Goal: Information Seeking & Learning: Learn about a topic

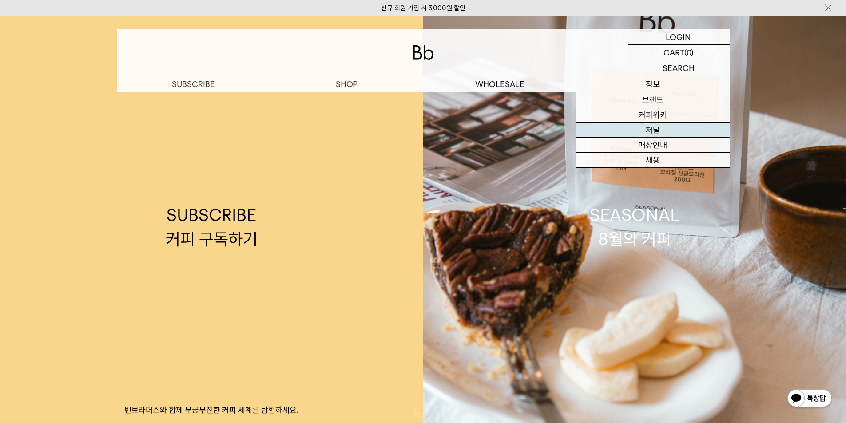
click at [660, 130] on link "저널" at bounding box center [652, 130] width 153 height 15
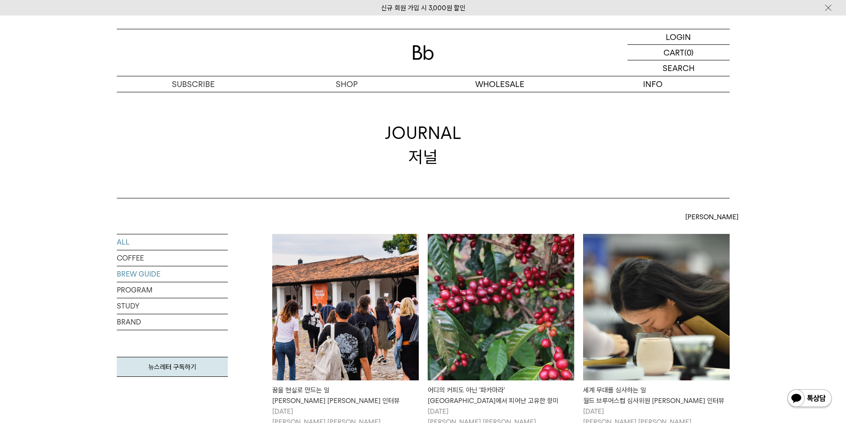
click at [135, 273] on link "BREW GUIDE" at bounding box center [172, 274] width 111 height 16
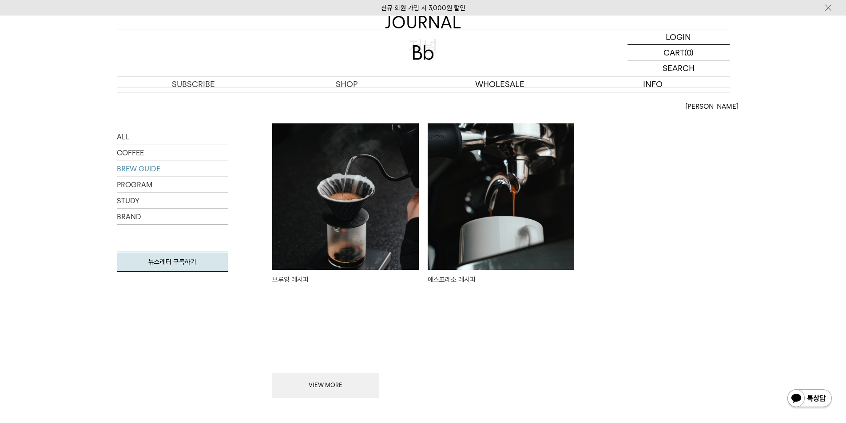
scroll to position [178, 0]
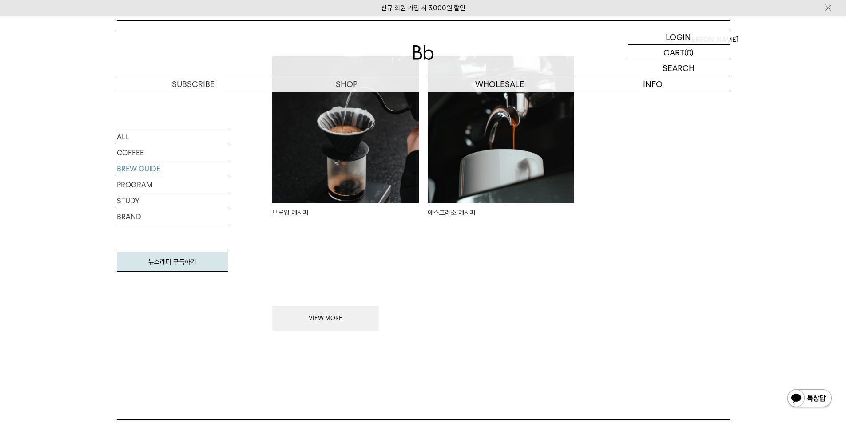
click at [757, 270] on div "ALL COFFEE BREW GUIDE PROGRAM STUDY BRAND 뉴스레터 구독하기 최신순" at bounding box center [423, 176] width 846 height 310
click at [787, 288] on div "ALL COFFEE BREW GUIDE PROGRAM STUDY BRAND 뉴스레터 구독하기 최신순" at bounding box center [423, 176] width 846 height 310
